Goal: Task Accomplishment & Management: Manage account settings

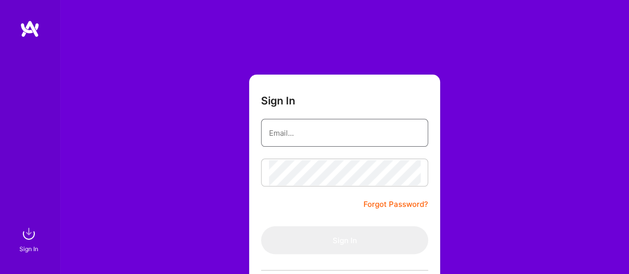
click at [307, 138] on input "email" at bounding box center [344, 132] width 151 height 25
click at [233, 151] on div "Sign In Forgot Password? Sign In Continue with Google Continue with Github" at bounding box center [345, 187] width 570 height 374
click at [283, 127] on input "email" at bounding box center [344, 132] width 151 height 25
type input "[EMAIL_ADDRESS][DOMAIN_NAME]"
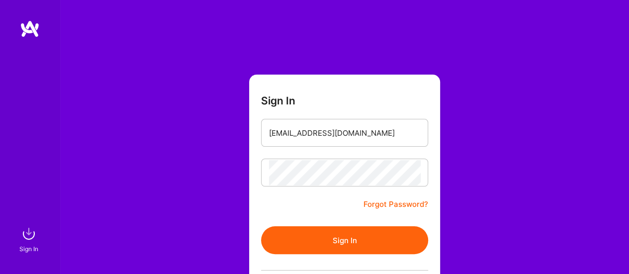
click at [346, 243] on button "Sign In" at bounding box center [344, 240] width 167 height 28
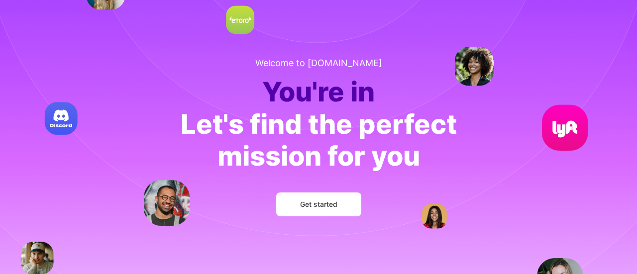
click at [323, 207] on span "Get started" at bounding box center [318, 205] width 37 height 10
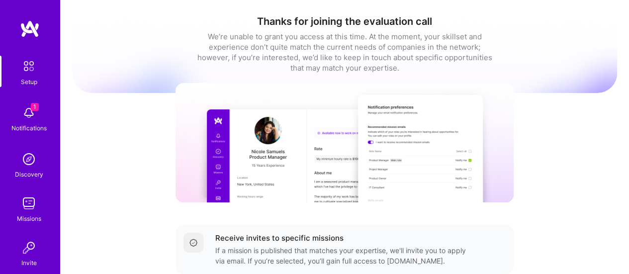
click at [29, 112] on img at bounding box center [29, 113] width 20 height 20
click at [29, 112] on div "Setup 1 Notifications Discovery Missions Invite [DOMAIN_NAME]" at bounding box center [30, 184] width 60 height 257
click at [25, 208] on img at bounding box center [29, 204] width 20 height 20
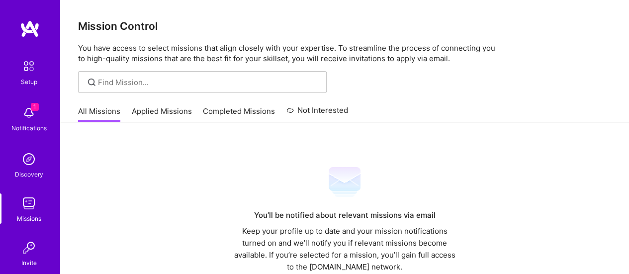
scroll to position [67, 0]
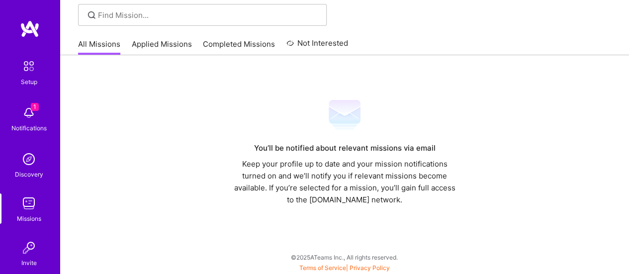
click at [163, 41] on link "Applied Missions" at bounding box center [162, 47] width 60 height 16
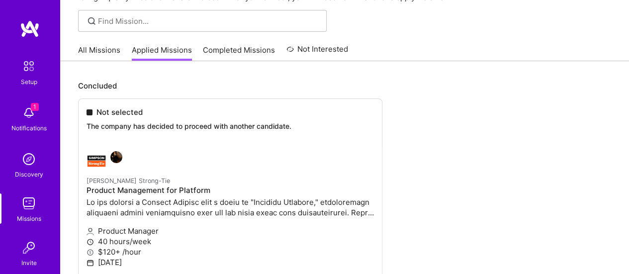
scroll to position [59, 0]
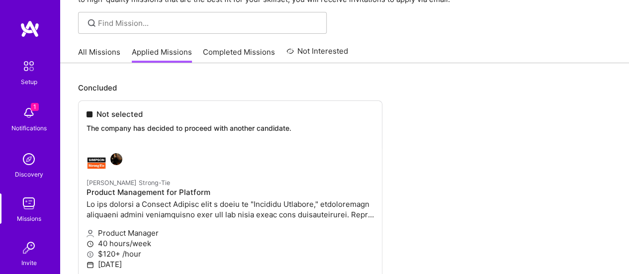
click at [245, 52] on link "Completed Missions" at bounding box center [239, 55] width 72 height 16
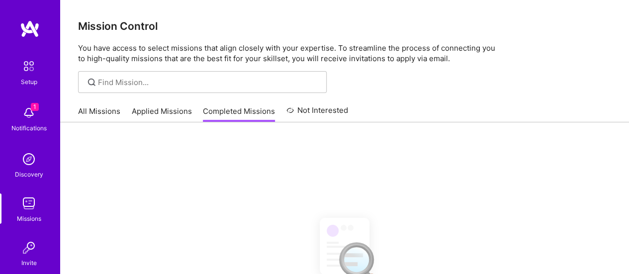
click at [329, 117] on link "Not Interested" at bounding box center [318, 113] width 62 height 18
click at [112, 111] on link "All Missions" at bounding box center [99, 114] width 42 height 16
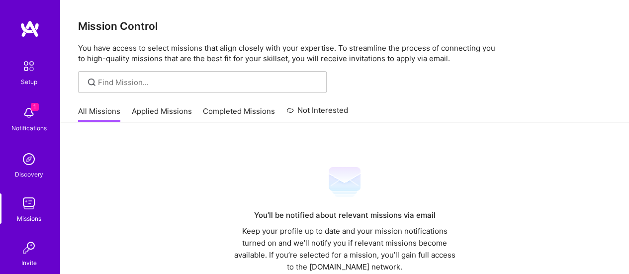
click at [23, 35] on img at bounding box center [30, 29] width 20 height 18
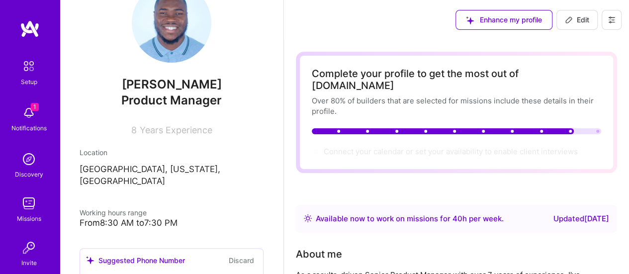
scroll to position [37, 0]
